Goal: Task Accomplishment & Management: Complete application form

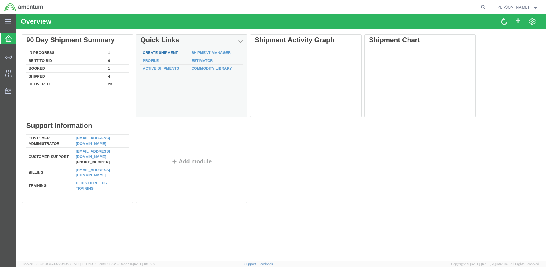
click at [167, 51] on link "Create Shipment" at bounding box center [160, 53] width 35 height 4
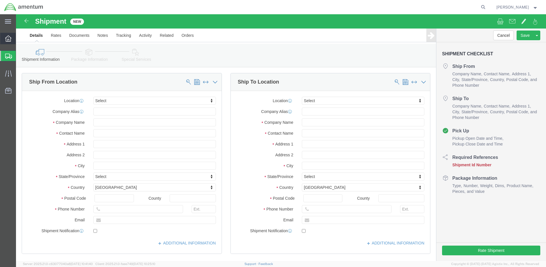
select select
click at [7, 39] on icon at bounding box center [8, 38] width 6 height 6
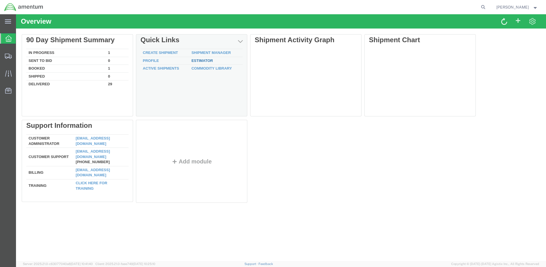
click at [205, 61] on link "Estimator" at bounding box center [201, 61] width 21 height 4
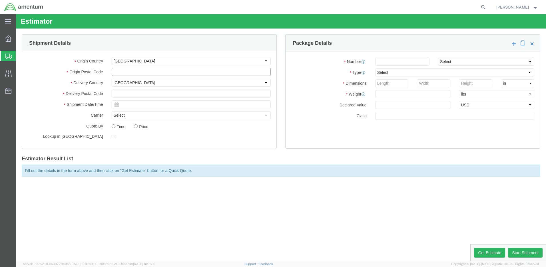
click at [128, 69] on input "text" at bounding box center [191, 72] width 159 height 8
type input "13602"
click at [125, 95] on input "text" at bounding box center [191, 94] width 159 height 8
type input "19709"
click at [126, 104] on input "text" at bounding box center [191, 105] width 159 height 8
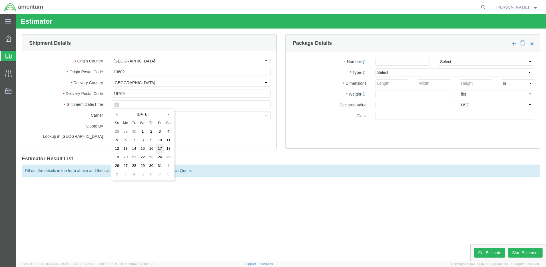
click at [158, 151] on td "17" at bounding box center [160, 149] width 9 height 9
type input "[DATE]"
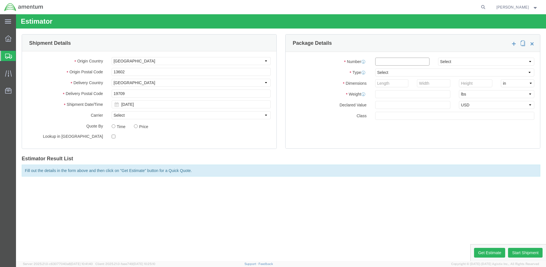
click at [390, 63] on input "number" at bounding box center [402, 62] width 54 height 8
type input "1"
select select "DRMT"
click at [394, 82] on input "number" at bounding box center [391, 83] width 33 height 8
type input "102"
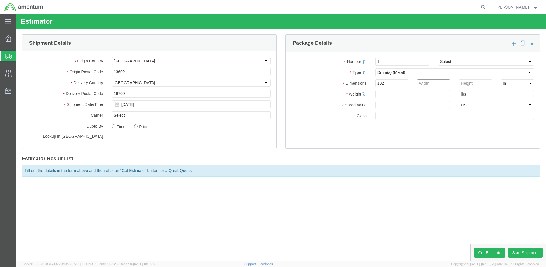
click at [428, 83] on input "number" at bounding box center [433, 83] width 33 height 8
type input "34"
click at [462, 83] on input "number" at bounding box center [475, 83] width 33 height 8
type input "36"
click at [403, 94] on input "text" at bounding box center [412, 94] width 75 height 8
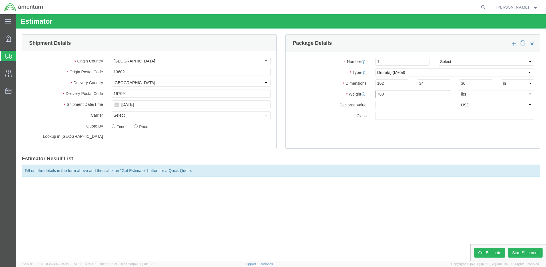
type input "780"
select select "SKID"
click at [393, 83] on input "number" at bounding box center [391, 83] width 33 height 8
type input "102"
click at [429, 85] on input "number" at bounding box center [433, 83] width 33 height 8
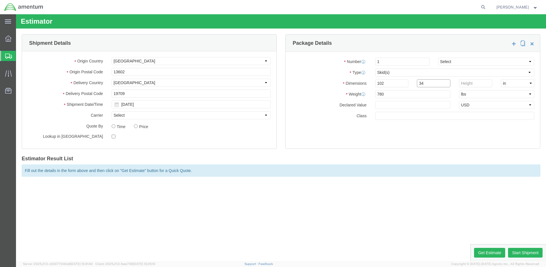
type input "34"
click at [466, 82] on input "number" at bounding box center [475, 83] width 33 height 8
type input "36"
click at [453, 115] on input "text" at bounding box center [454, 116] width 159 height 8
type input "55"
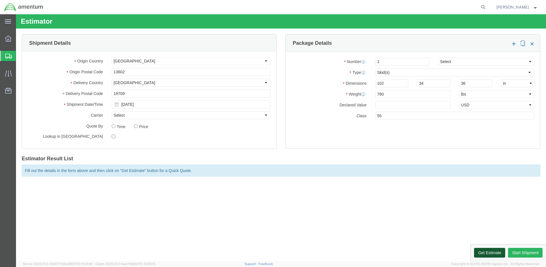
click at [499, 251] on button "Get Estimate" at bounding box center [489, 253] width 31 height 10
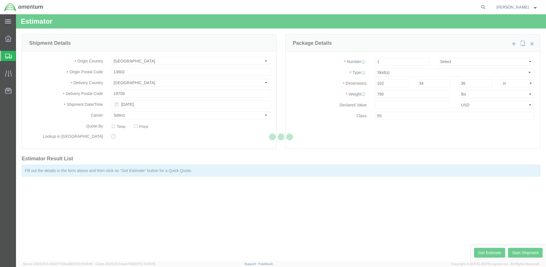
click at [530, 73] on div at bounding box center [281, 137] width 530 height 247
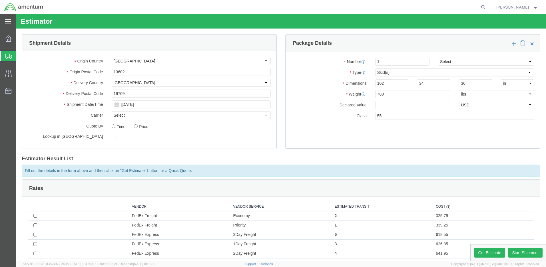
click at [4, 22] on div "main_menu Created with Sketch." at bounding box center [8, 21] width 16 height 14
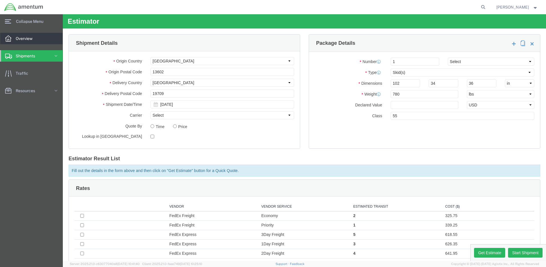
click at [33, 40] on span "Overview" at bounding box center [26, 38] width 21 height 11
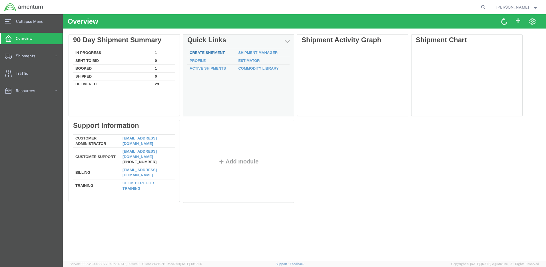
click at [211, 53] on link "Create Shipment" at bounding box center [207, 53] width 35 height 4
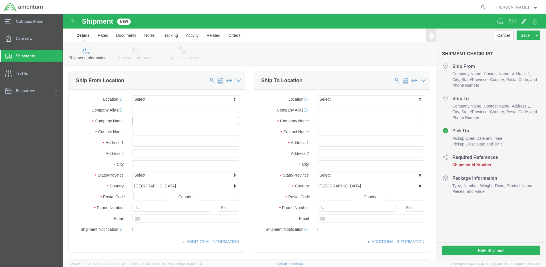
click input "text"
type input "D"
click input "text"
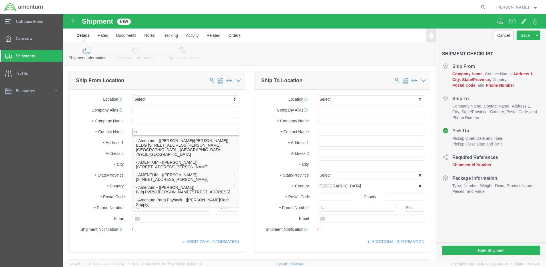
type input "sus"
click p "- Amentum - ([PERSON_NAME]) Bldg P2050 [PERSON_NAME][GEOGRAPHIC_DATA]"
type input "Amentum"
type input "[PERSON_NAME]"
type input "Bldg P2050 [PERSON_NAME][GEOGRAPHIC_DATA]"
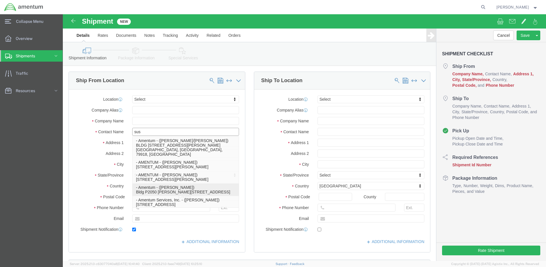
type input "Fort Drum"
type input "13602"
type input "[PHONE_NUMBER]"
type input "[PERSON_NAME][EMAIL_ADDRESS][DOMAIN_NAME]"
checkbox input "true"
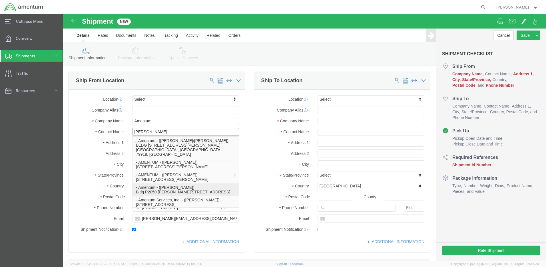
select select "NY"
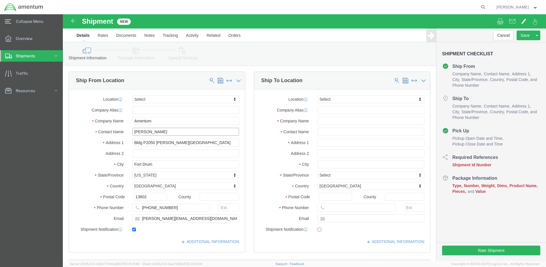
type input "[PERSON_NAME]"
drag, startPoint x: 89, startPoint y: 108, endPoint x: 43, endPoint y: 103, distance: 46.2
click div "Company Name Amentum D"
type input "DRUM AFMA"
drag, startPoint x: 97, startPoint y: 118, endPoint x: 34, endPoint y: 117, distance: 62.9
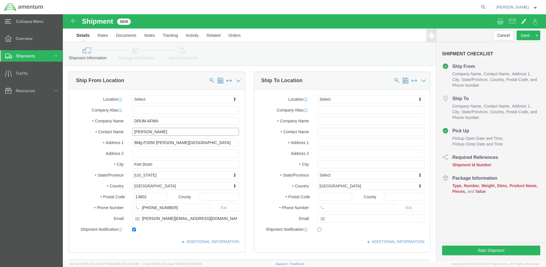
click div "Contact Name [PERSON_NAME] sus"
type input "[PERSON_NAME]"
click input "[PHONE_NUMBER]"
type input "[PHONE_NUMBER]"
drag, startPoint x: 135, startPoint y: 204, endPoint x: 68, endPoint y: 195, distance: 67.5
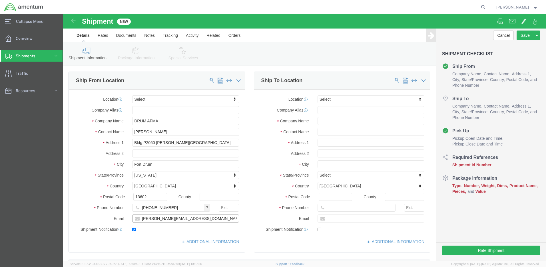
click div "Location Select Select My Profile Location [PHONE_NUMBER] [PHONE_NUMBER] [PHONE…"
click input "text"
checkbox input "false"
type input "[PERSON_NAME]"
click input "text"
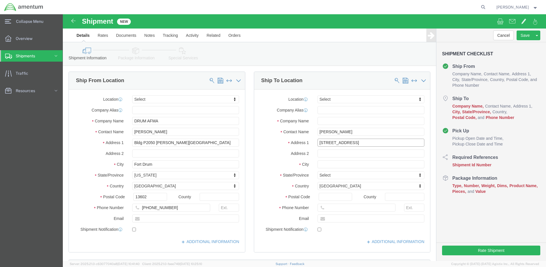
type input "[STREET_ADDRESS]"
click input "text"
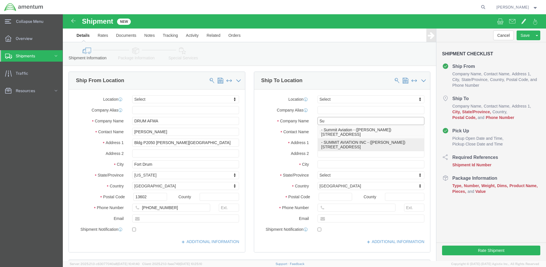
click p "- SUMMIT AVIATION INC - ([PERSON_NAME]) [STREET_ADDRESS]"
type input "SUMMIT AVIATION INC"
type input "[PERSON_NAME]"
type input "[STREET_ADDRESS]"
type input ","
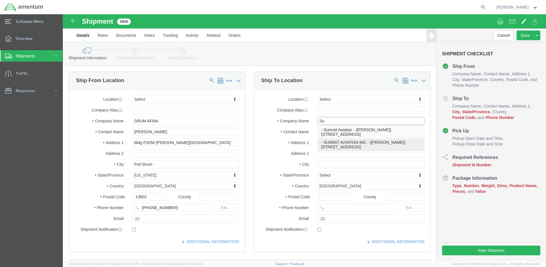
type input "[GEOGRAPHIC_DATA]"
type input "19709-9340"
type input "[PHONE_NUMBER]"
select select "DE"
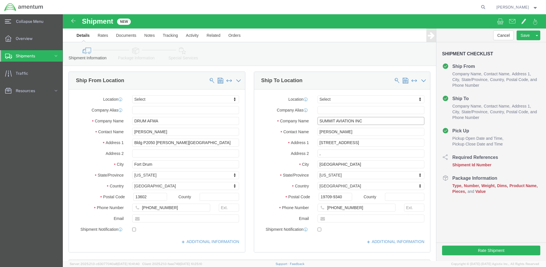
type input "SUMMIT AVIATION INC"
drag, startPoint x: 265, startPoint y: 141, endPoint x: 246, endPoint y: 139, distance: 19.5
click div "Address 2 ,"
drag, startPoint x: 286, startPoint y: 118, endPoint x: 252, endPoint y: 118, distance: 33.4
click div "[PERSON_NAME] [PERSON_NAME]"
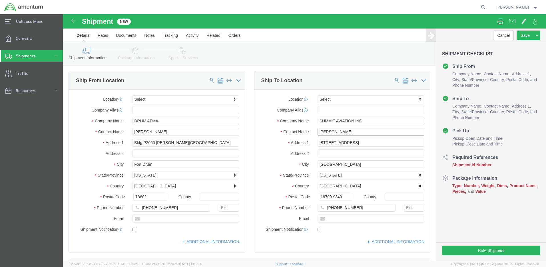
type input "[PERSON_NAME]"
click input "text"
type input "SOUTH GATE #3"
drag, startPoint x: 295, startPoint y: 193, endPoint x: 256, endPoint y: 193, distance: 38.6
click div "[PHONE_NUMBER]"
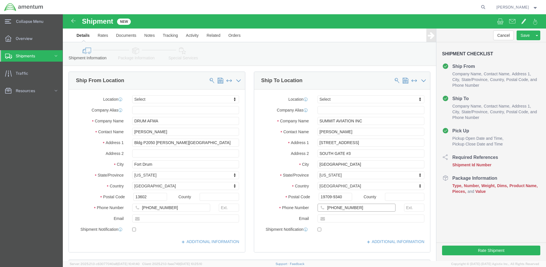
click input "[PHONE_NUMBER]"
drag, startPoint x: 289, startPoint y: 193, endPoint x: 271, endPoint y: 193, distance: 18.3
click input "[PHONE_NUMBER]"
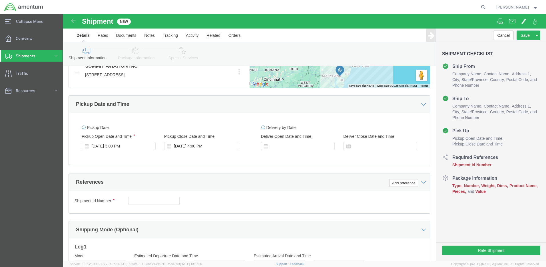
scroll to position [376, 0]
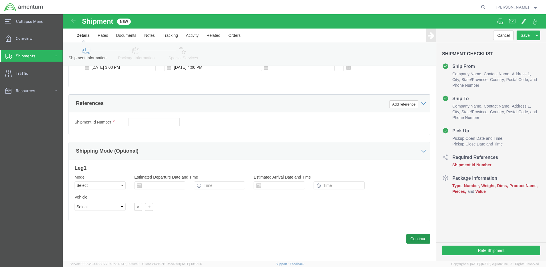
type input "[PHONE_NUMBER]"
click button "Continue"
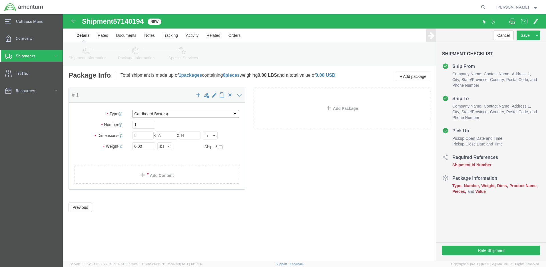
select select "SKID"
click input "text"
type input "102"
click input "text"
type input "34"
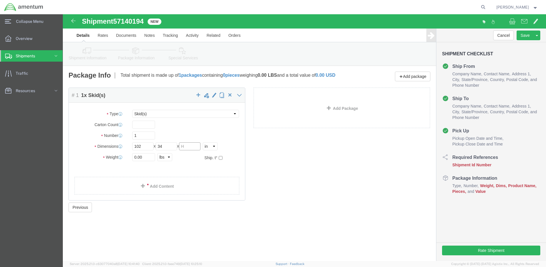
click input "text"
type input "36"
click input "0.00"
type input "780.00"
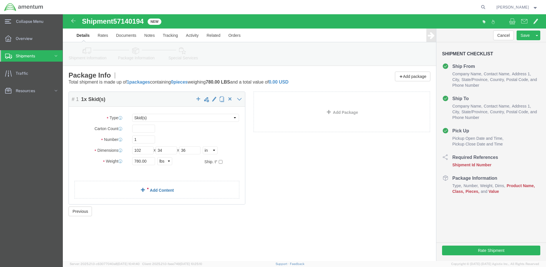
click link "Add Content"
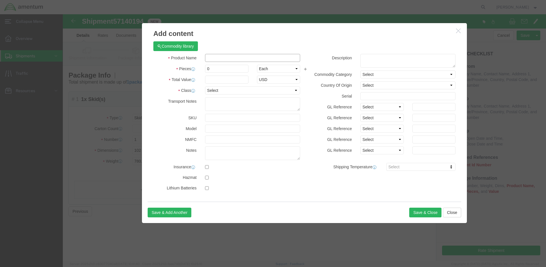
click input "text"
type input "Shipping Container"
click input "0"
type input "1"
click input "text"
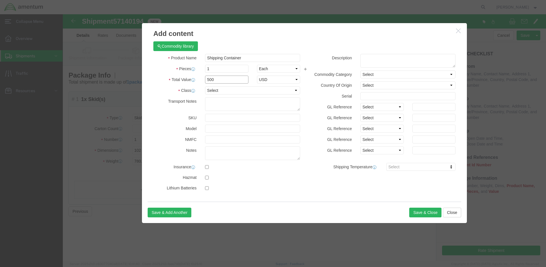
type input "500"
select select "55"
click button "Save & Close"
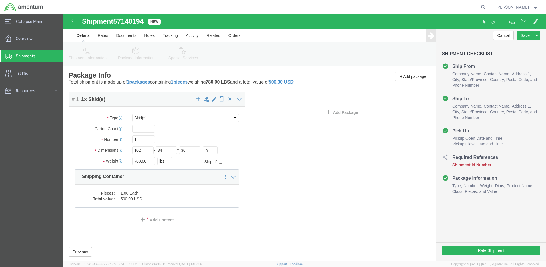
click icon
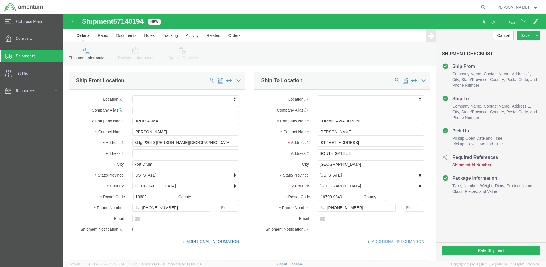
scroll to position [220, 0]
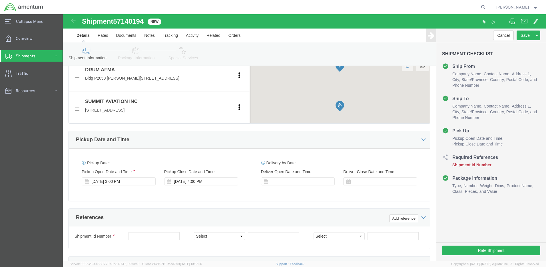
drag, startPoint x: 82, startPoint y: 8, endPoint x: 53, endPoint y: 9, distance: 29.1
click span "57140194"
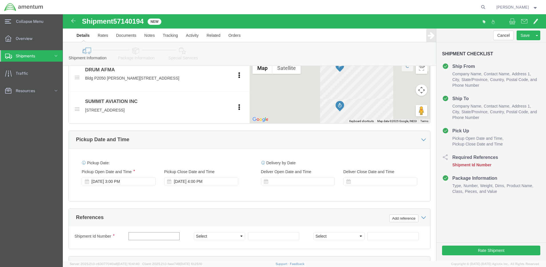
paste input "57140194"
type input "57140194"
select select "CUSTREF"
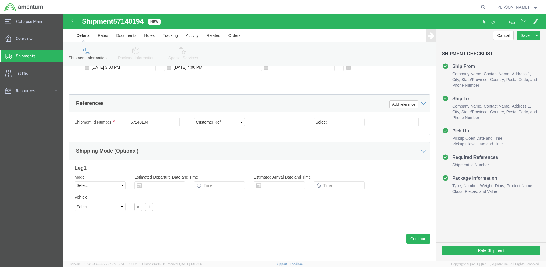
paste input "1500AA.065"
type input "1500AA.065"
select select "PROJNUM"
click input "text"
paste input "4998.F.1500.AA.AA.00.0000.00"
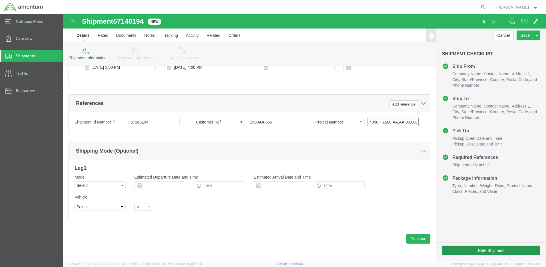
type input "4998.F.1500.AA.AA.00.0000.00"
click button "Rate Shipment"
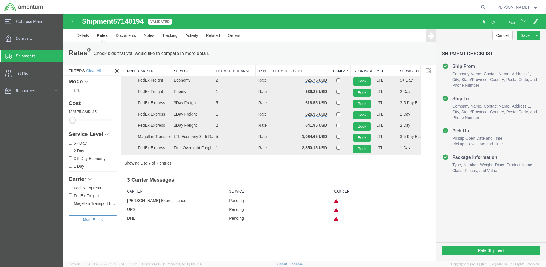
scroll to position [0, 0]
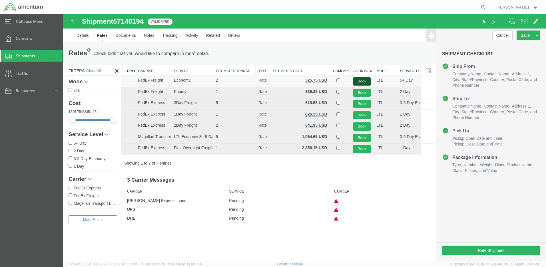
click at [366, 80] on button "Book" at bounding box center [361, 81] width 17 height 8
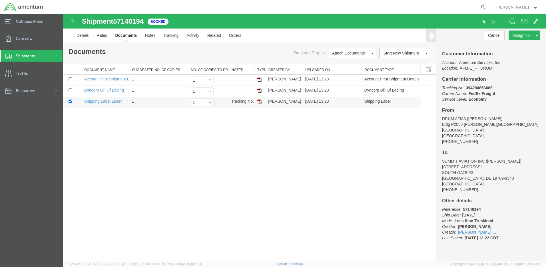
click at [259, 101] on img at bounding box center [259, 101] width 5 height 5
click at [99, 37] on link "Rates" at bounding box center [102, 36] width 19 height 14
